Goal: Task Accomplishment & Management: Manage account settings

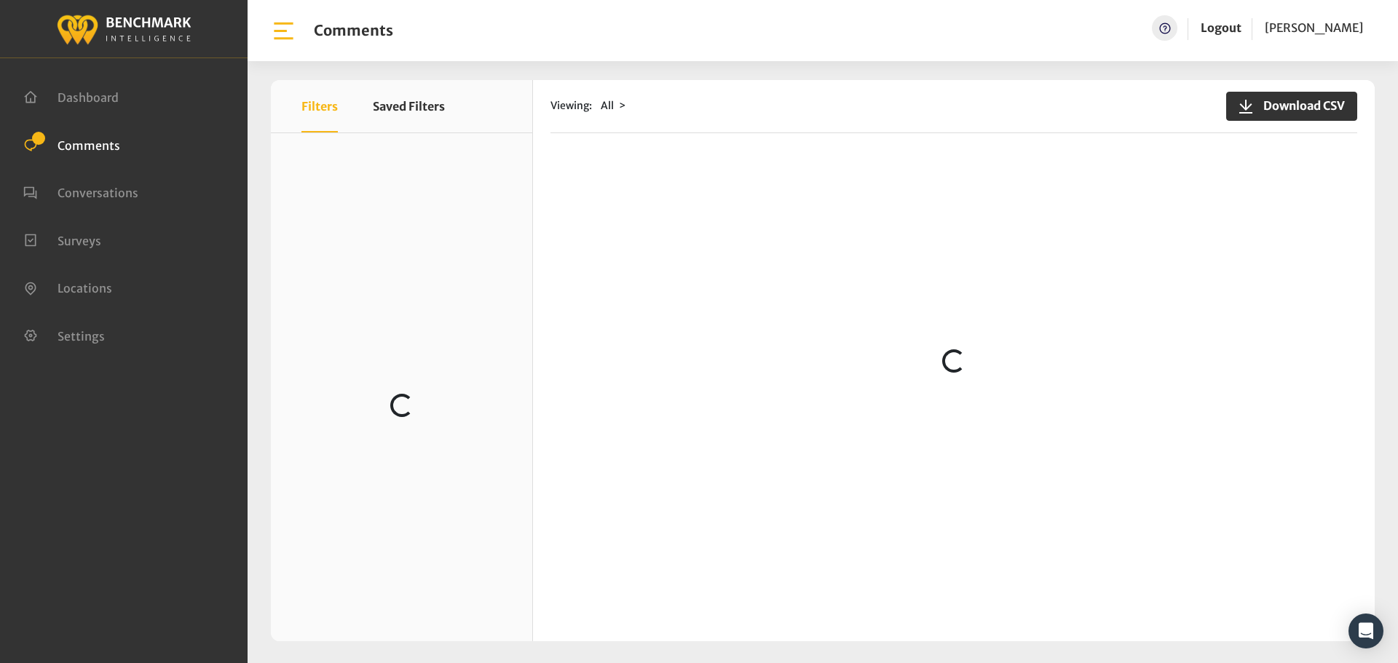
scroll to position [856, 0]
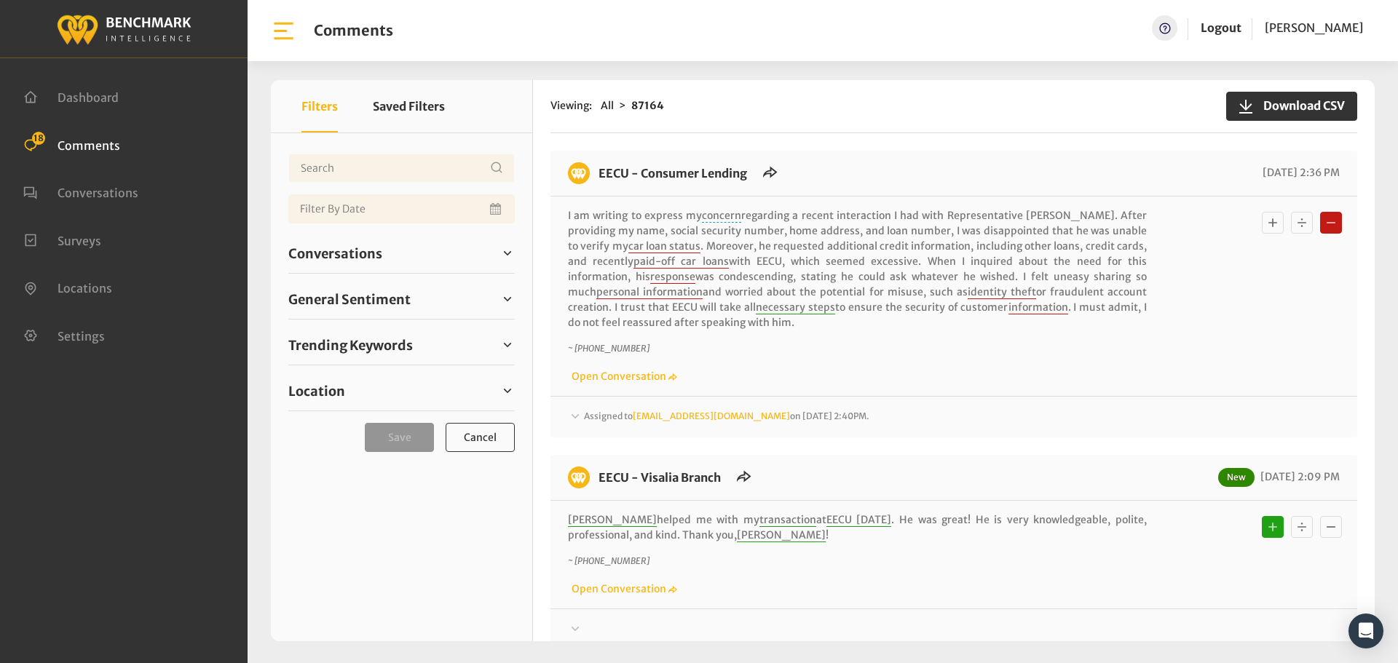
click at [597, 422] on div "Assigned to Heatherm@myeecu.org on August 11, 2025 2:40PM." at bounding box center [954, 417] width 772 height 17
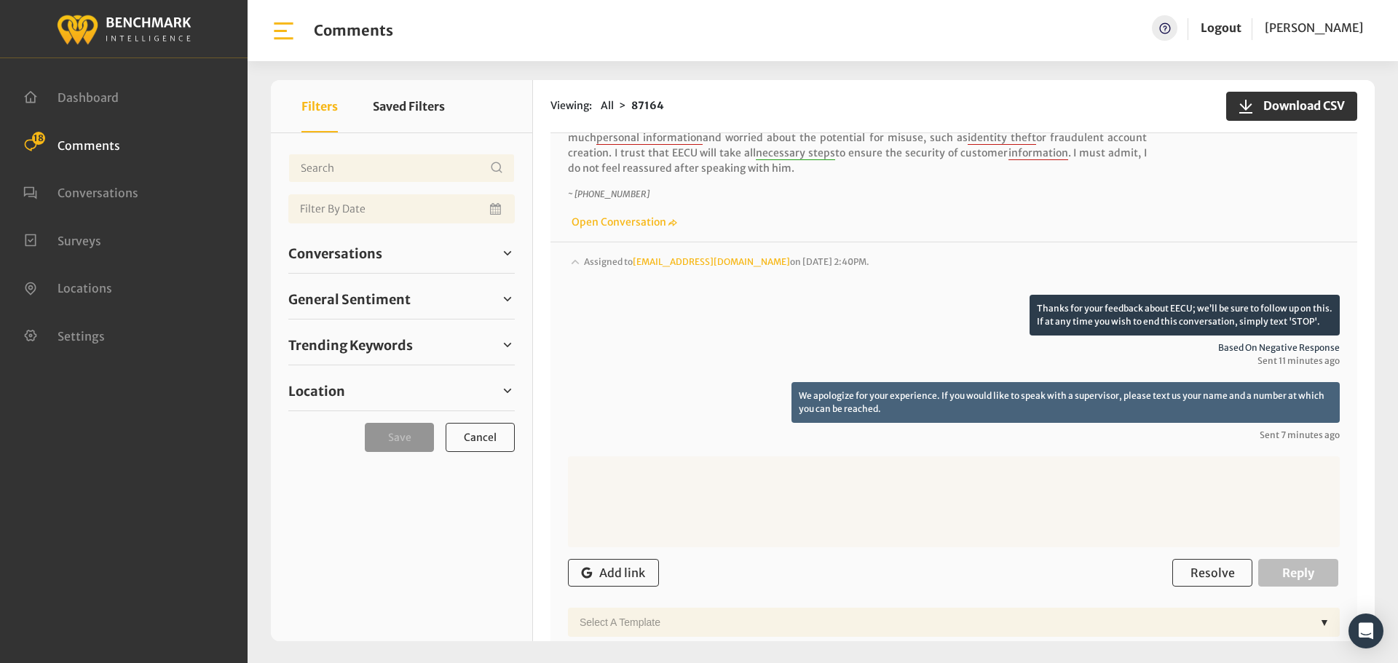
scroll to position [364, 0]
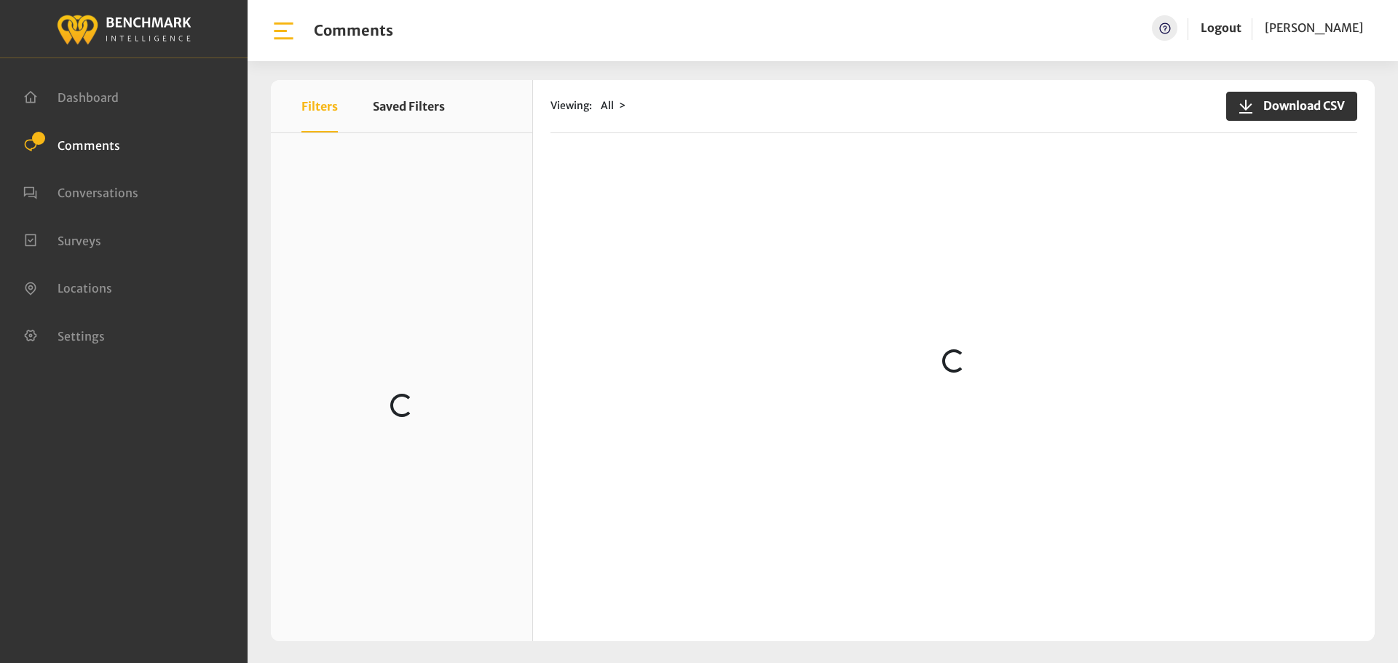
scroll to position [218, 0]
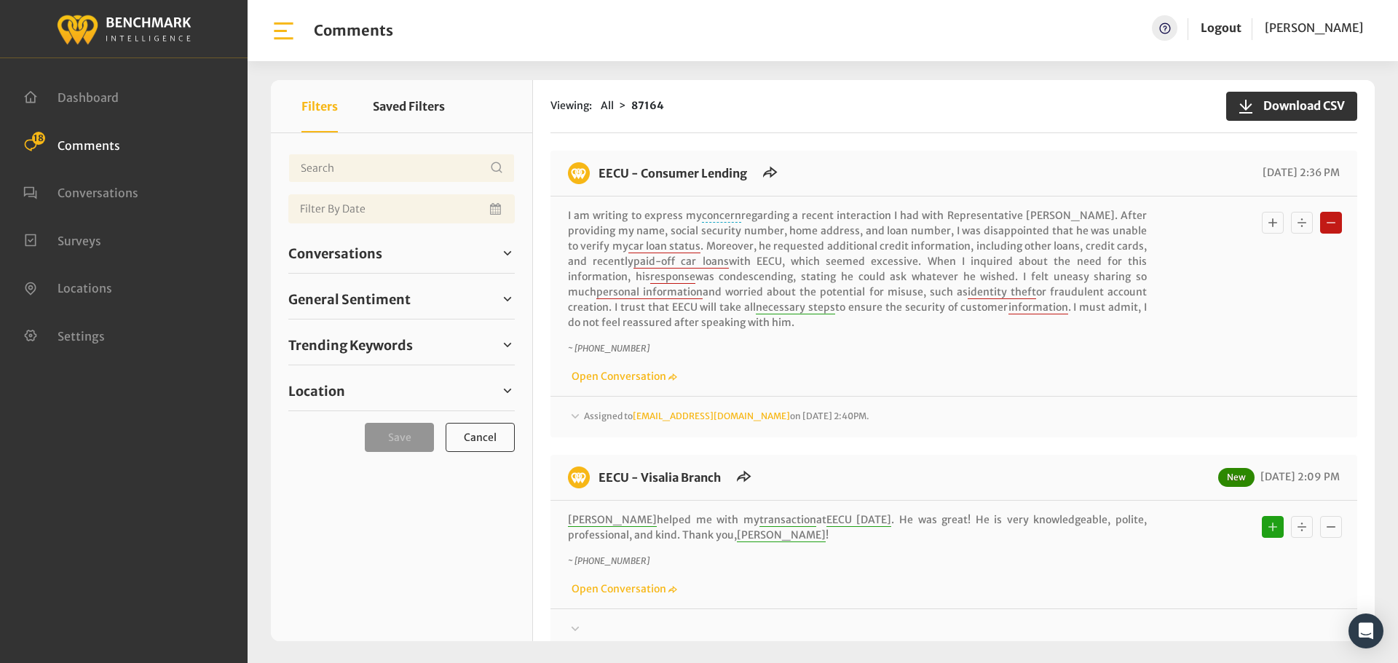
click at [614, 420] on span "Assigned to Heatherm@myeecu.org on August 11, 2025 2:40PM." at bounding box center [726, 416] width 285 height 11
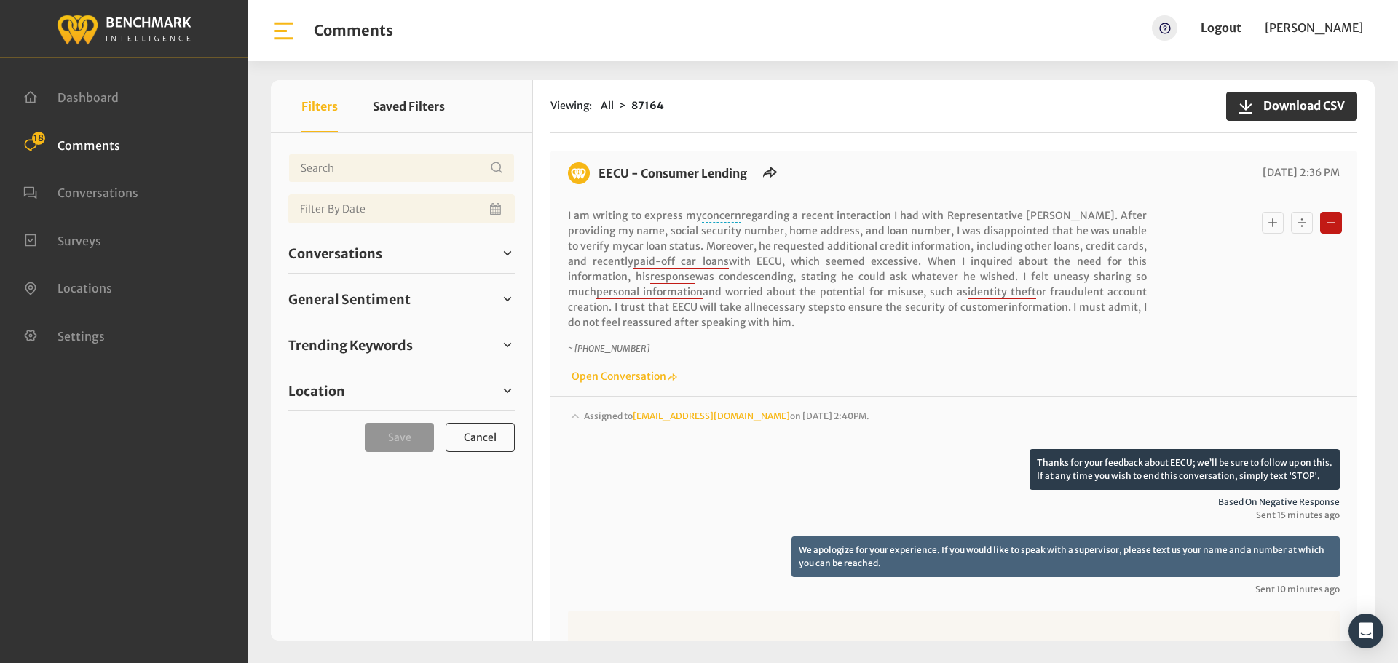
click at [614, 420] on span "Assigned to Heatherm@myeecu.org on August 11, 2025 2:40PM." at bounding box center [726, 416] width 285 height 11
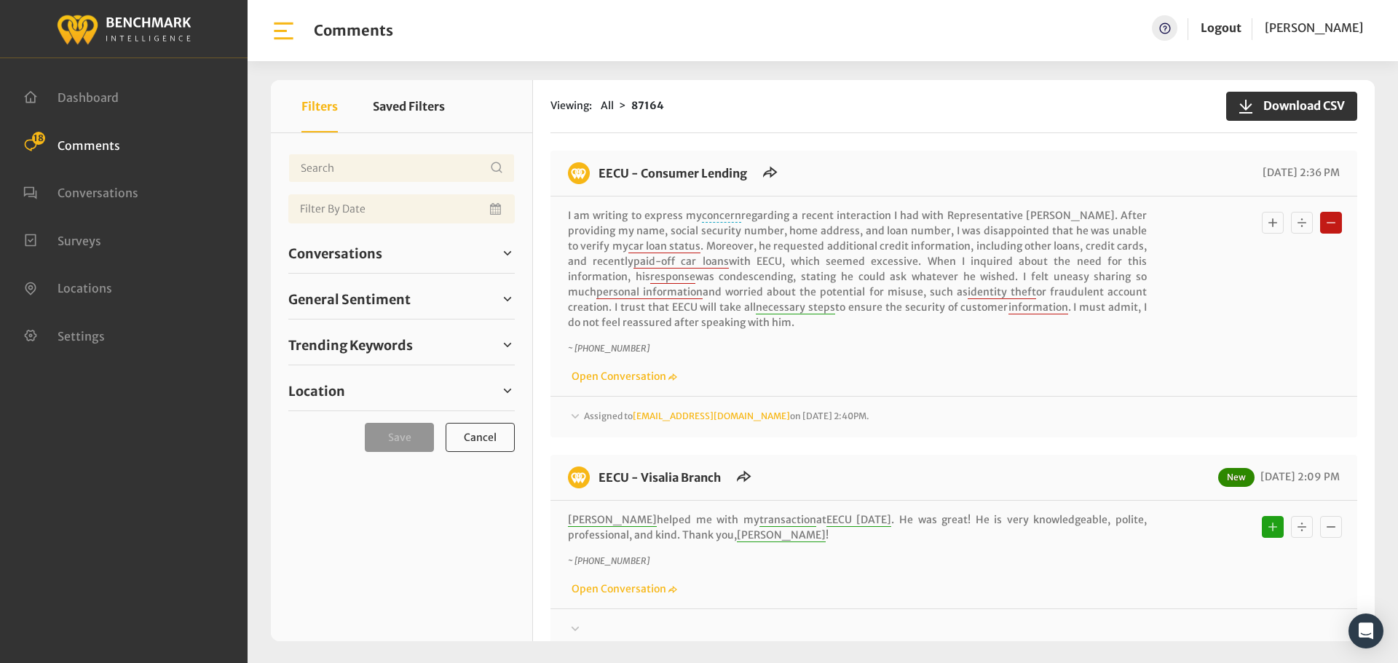
click at [589, 411] on span "Assigned to Heatherm@myeecu.org on August 11, 2025 2:40PM." at bounding box center [726, 416] width 285 height 11
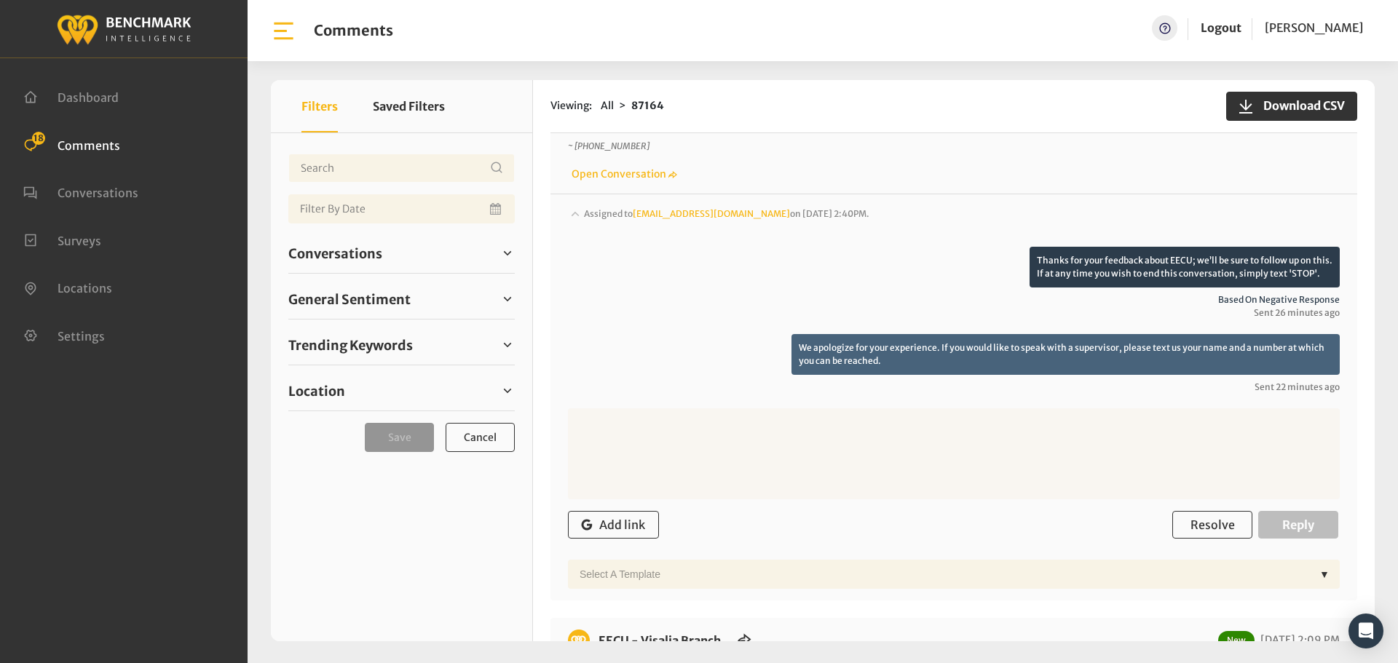
scroll to position [218, 0]
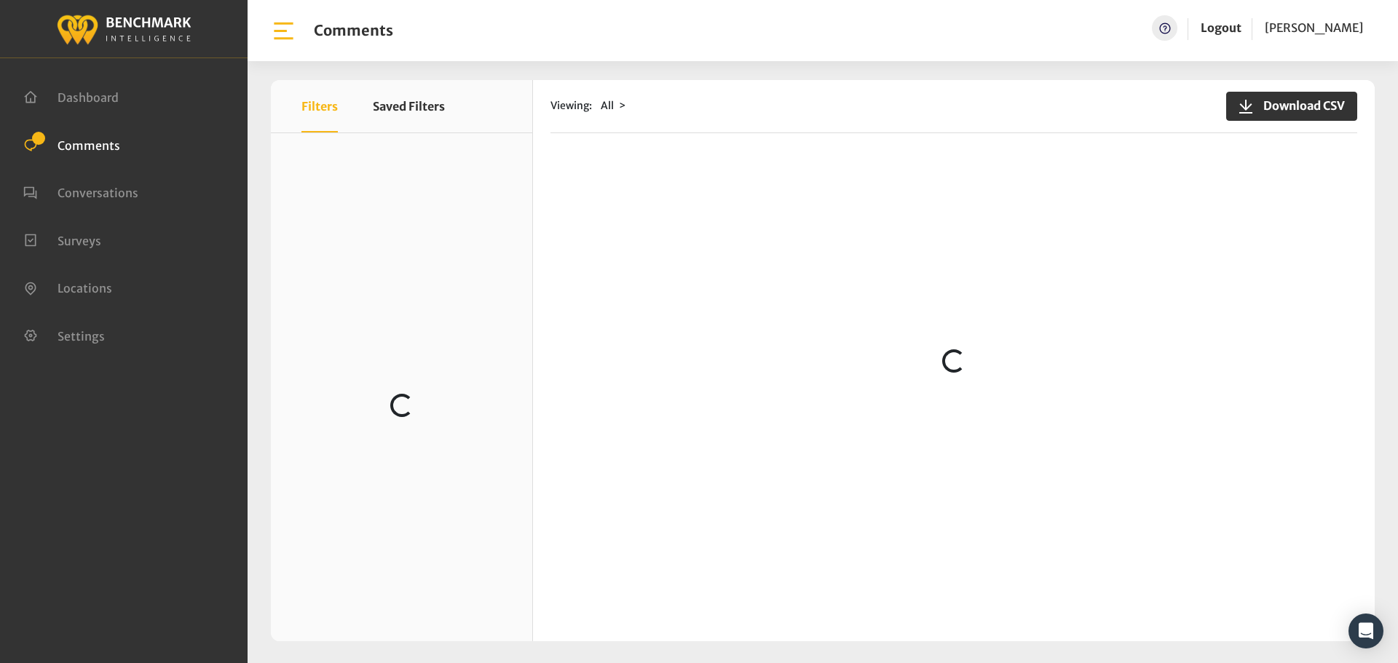
scroll to position [364, 0]
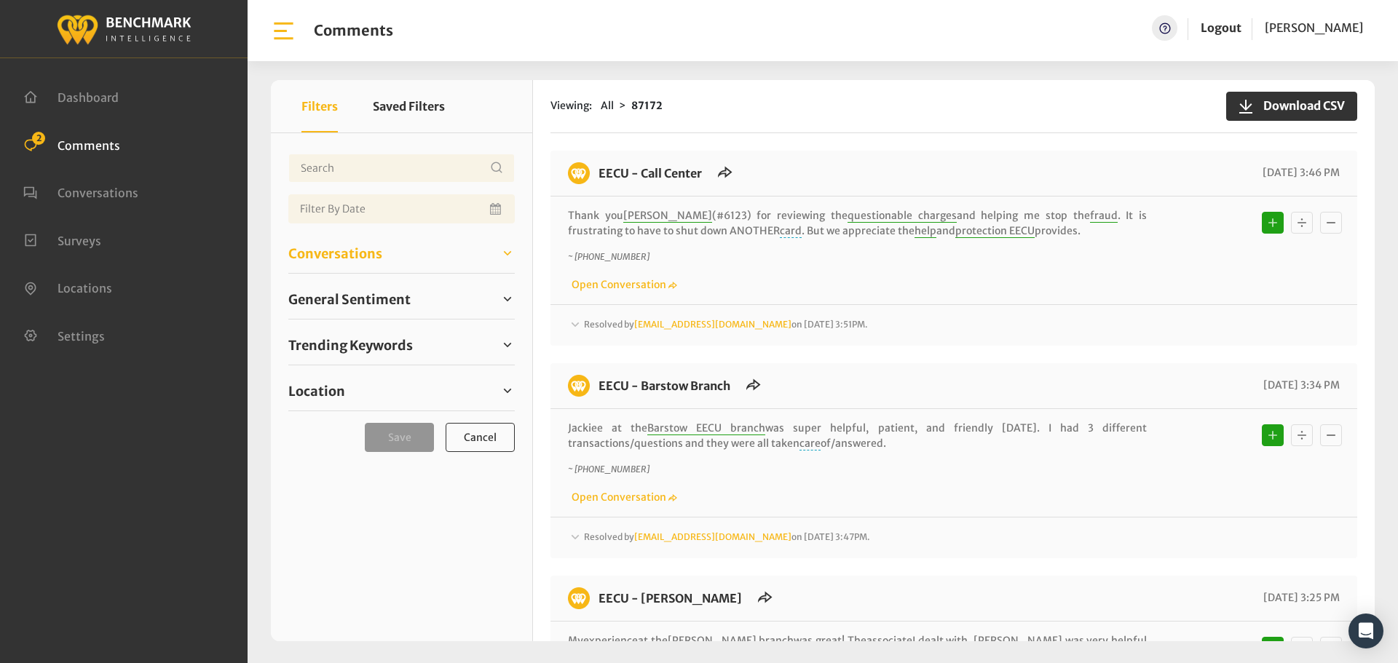
click at [339, 249] on span "Conversations" at bounding box center [335, 254] width 94 height 20
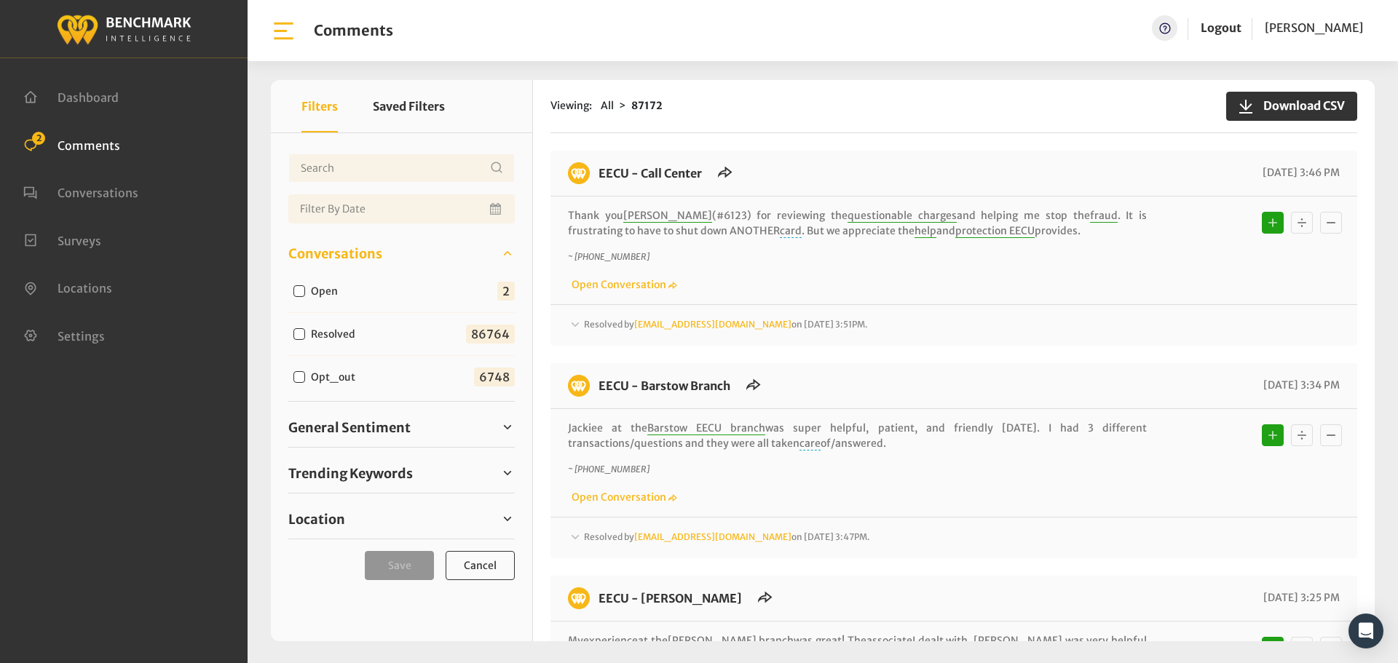
click at [301, 287] on input "Open" at bounding box center [299, 291] width 12 height 12
checkbox input "true"
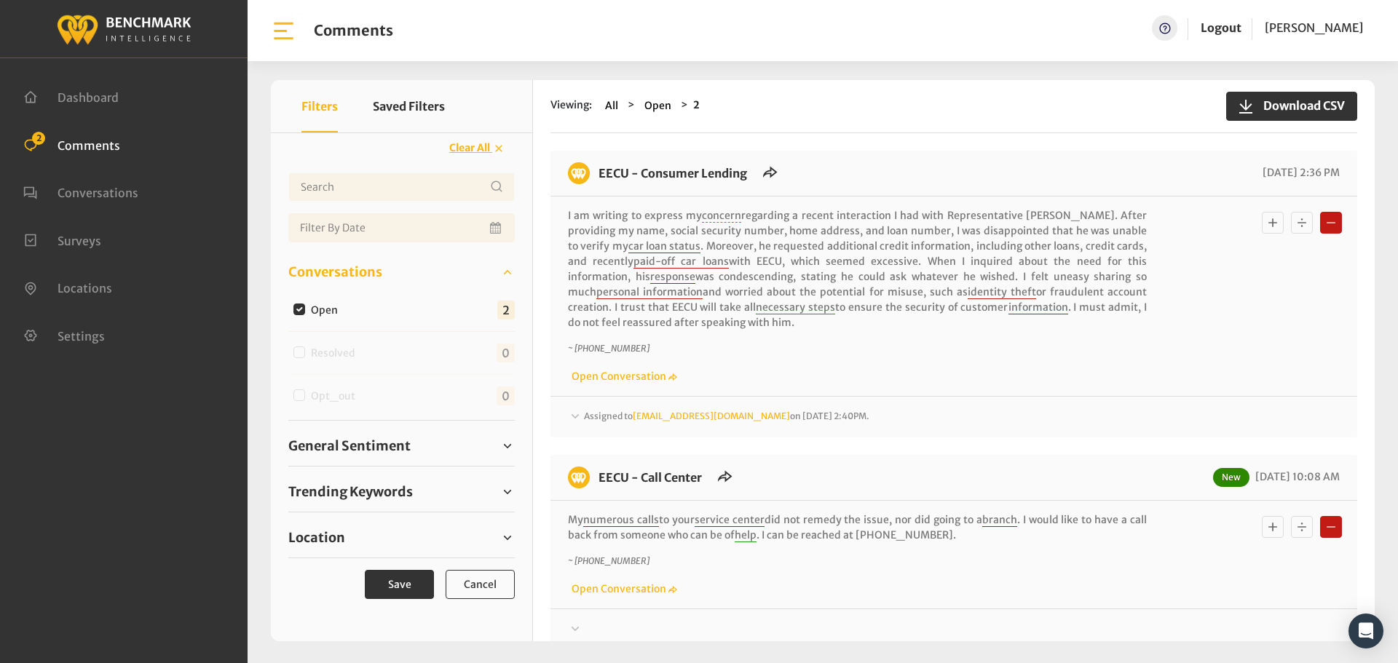
click at [607, 411] on span "Assigned to [EMAIL_ADDRESS][DOMAIN_NAME] on [DATE] 2:40PM." at bounding box center [726, 416] width 285 height 11
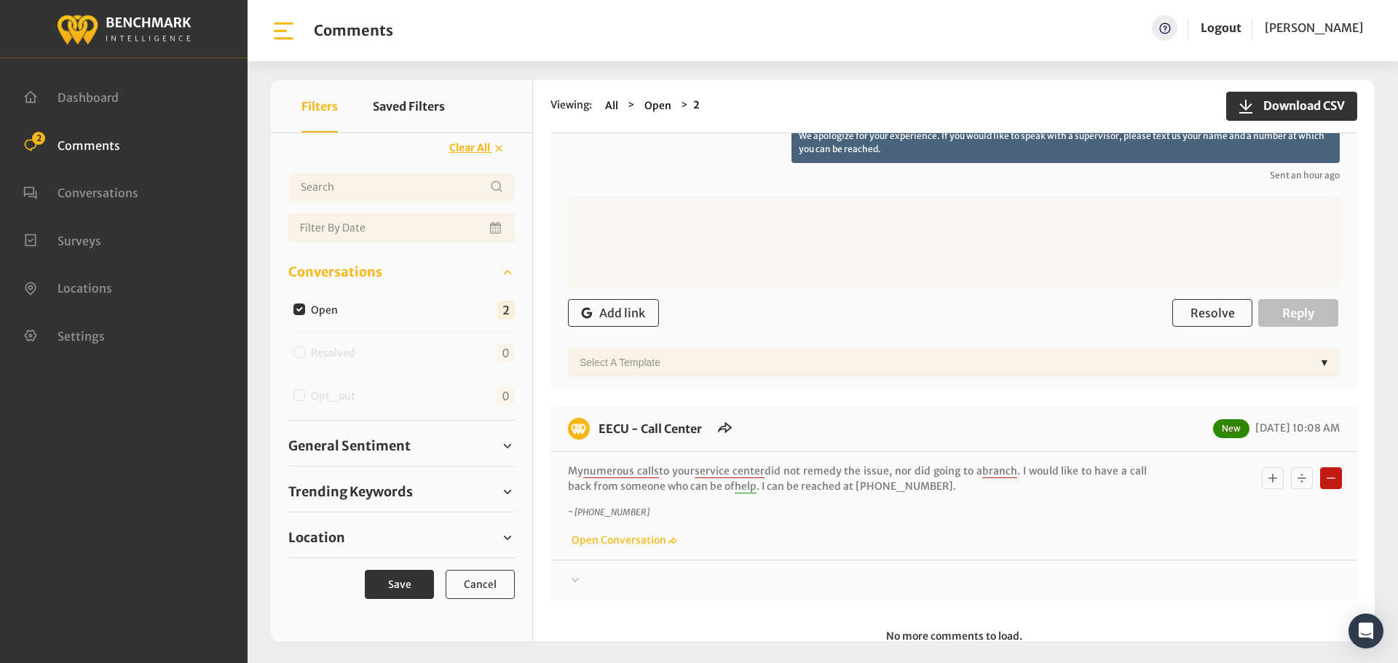
scroll to position [457, 0]
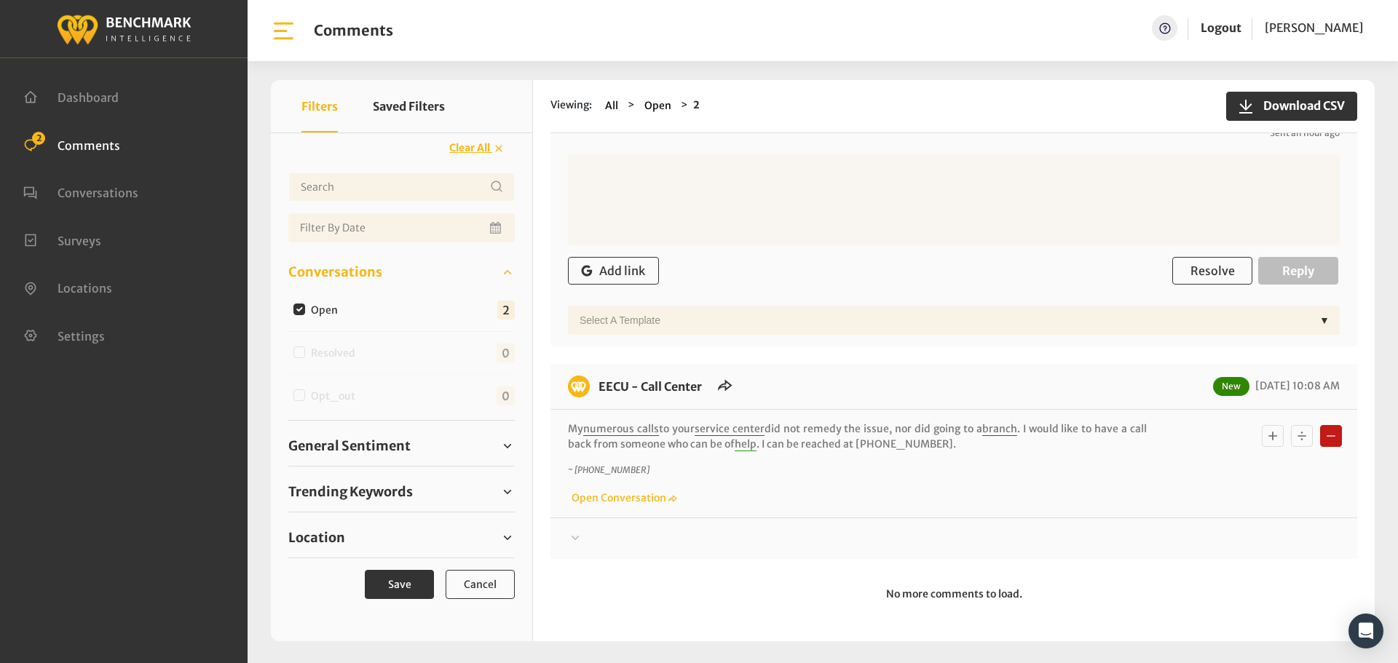
click at [618, 553] on div "EECU - Call Center New [DATE] 10:08 AM My numerous calls to your service center…" at bounding box center [954, 461] width 807 height 195
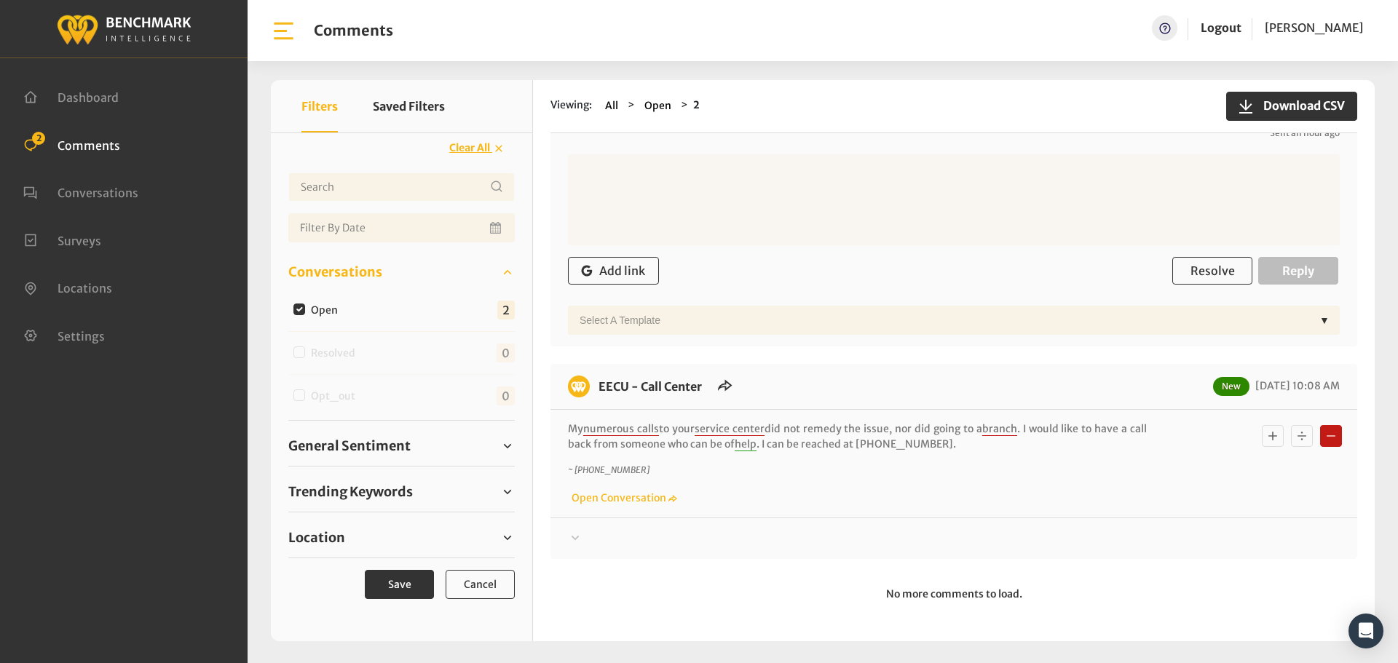
scroll to position [0, 0]
